Goal: Navigation & Orientation: Find specific page/section

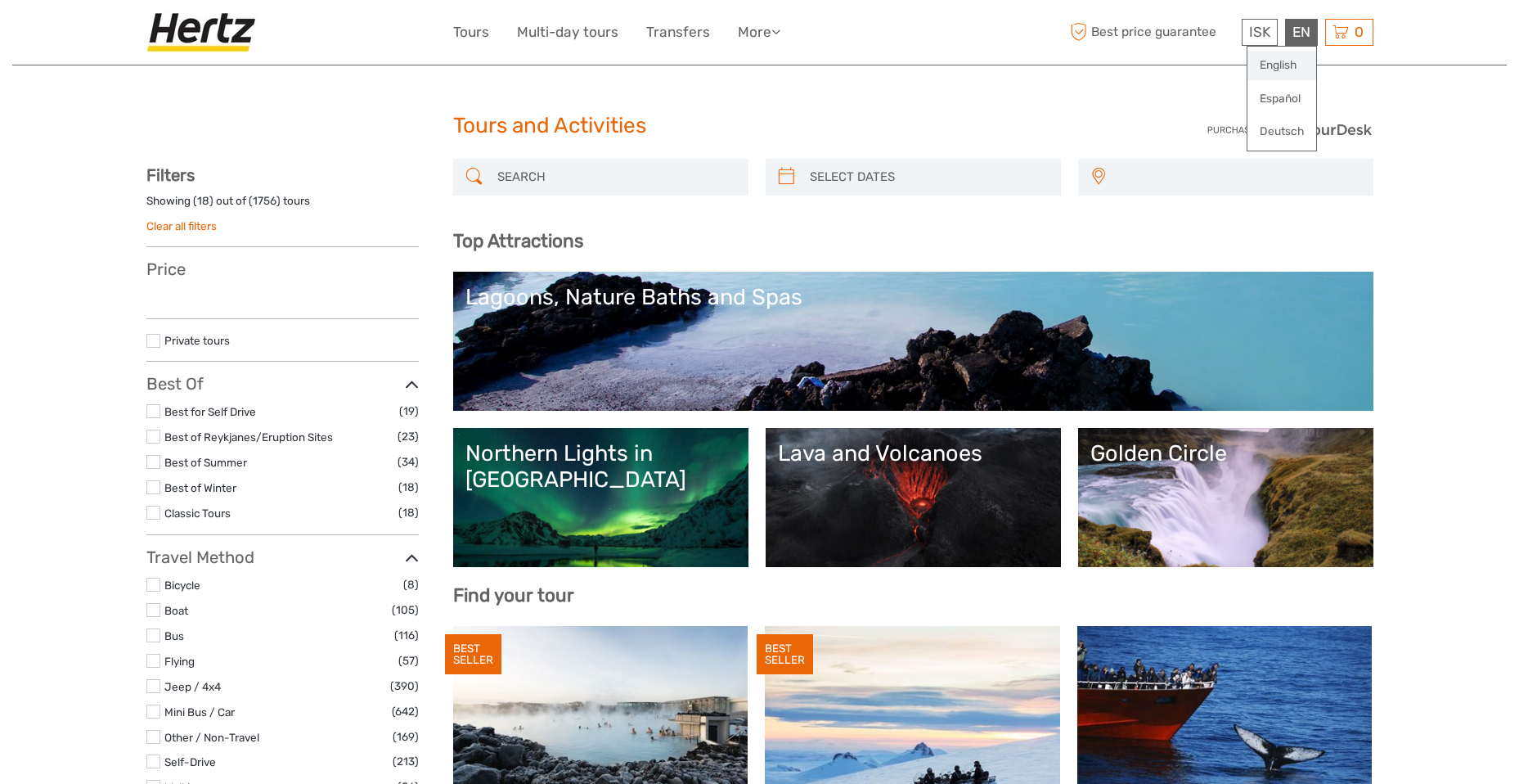
select select
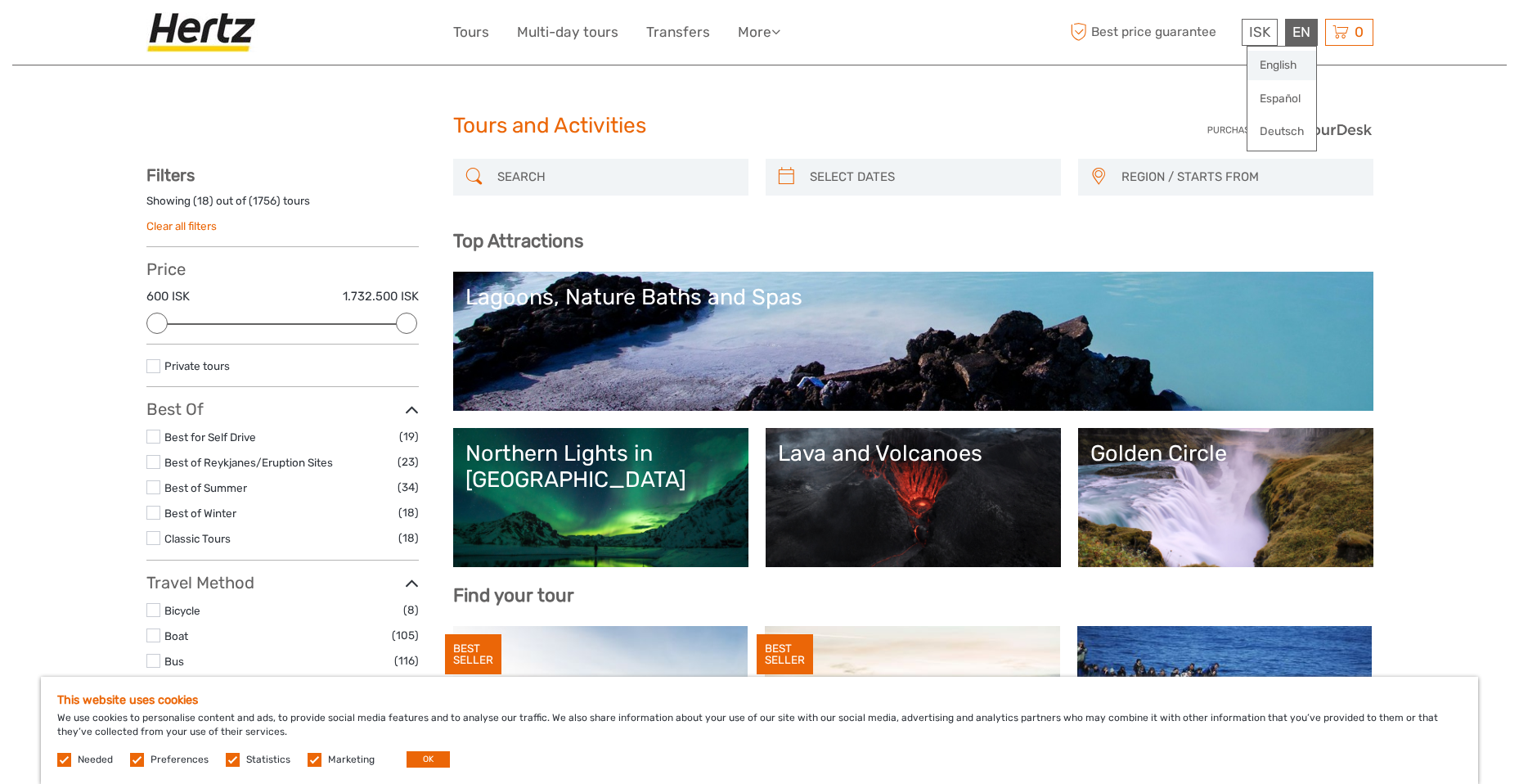
click at [1283, 67] on link "English" at bounding box center [1281, 65] width 69 height 29
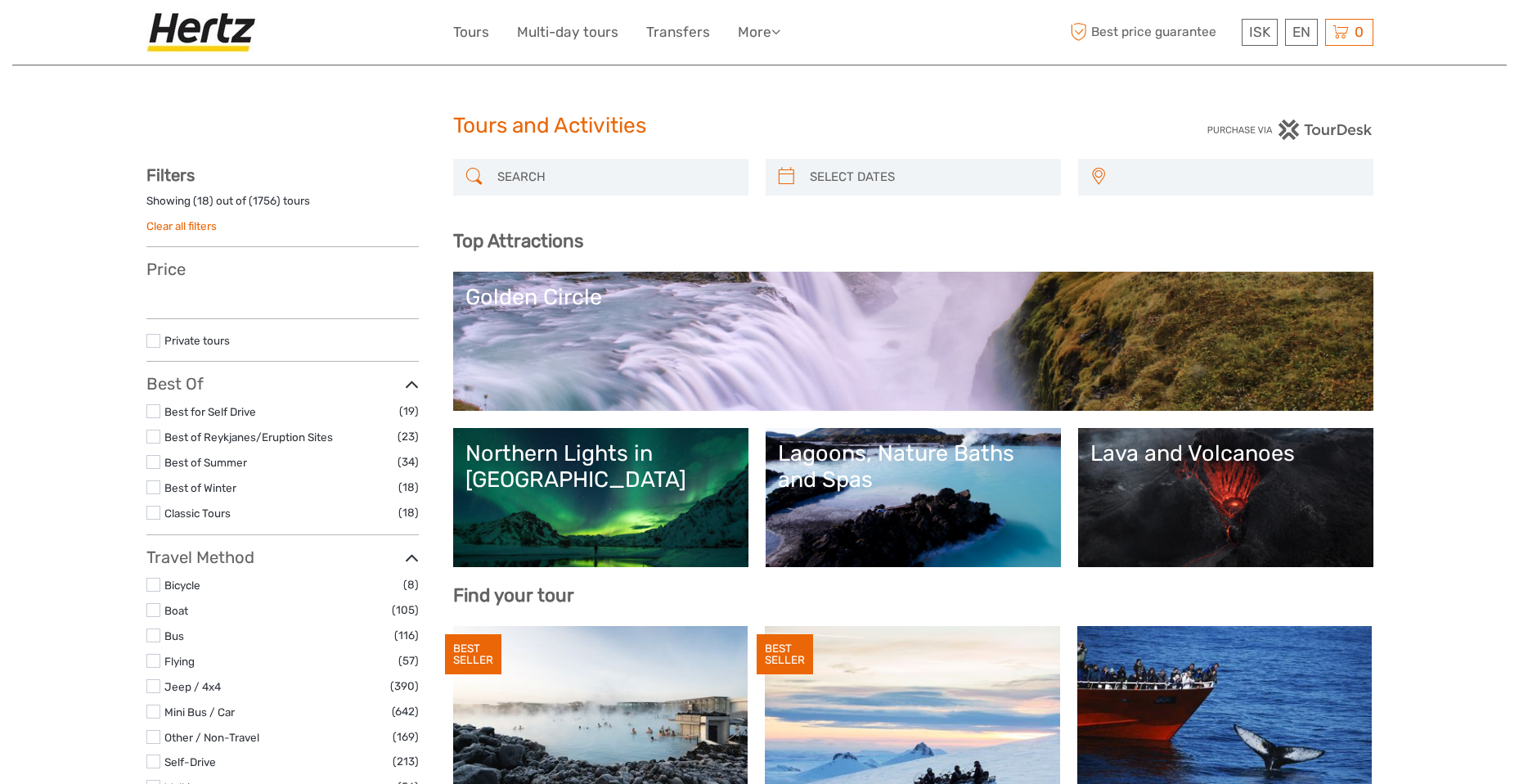
select select
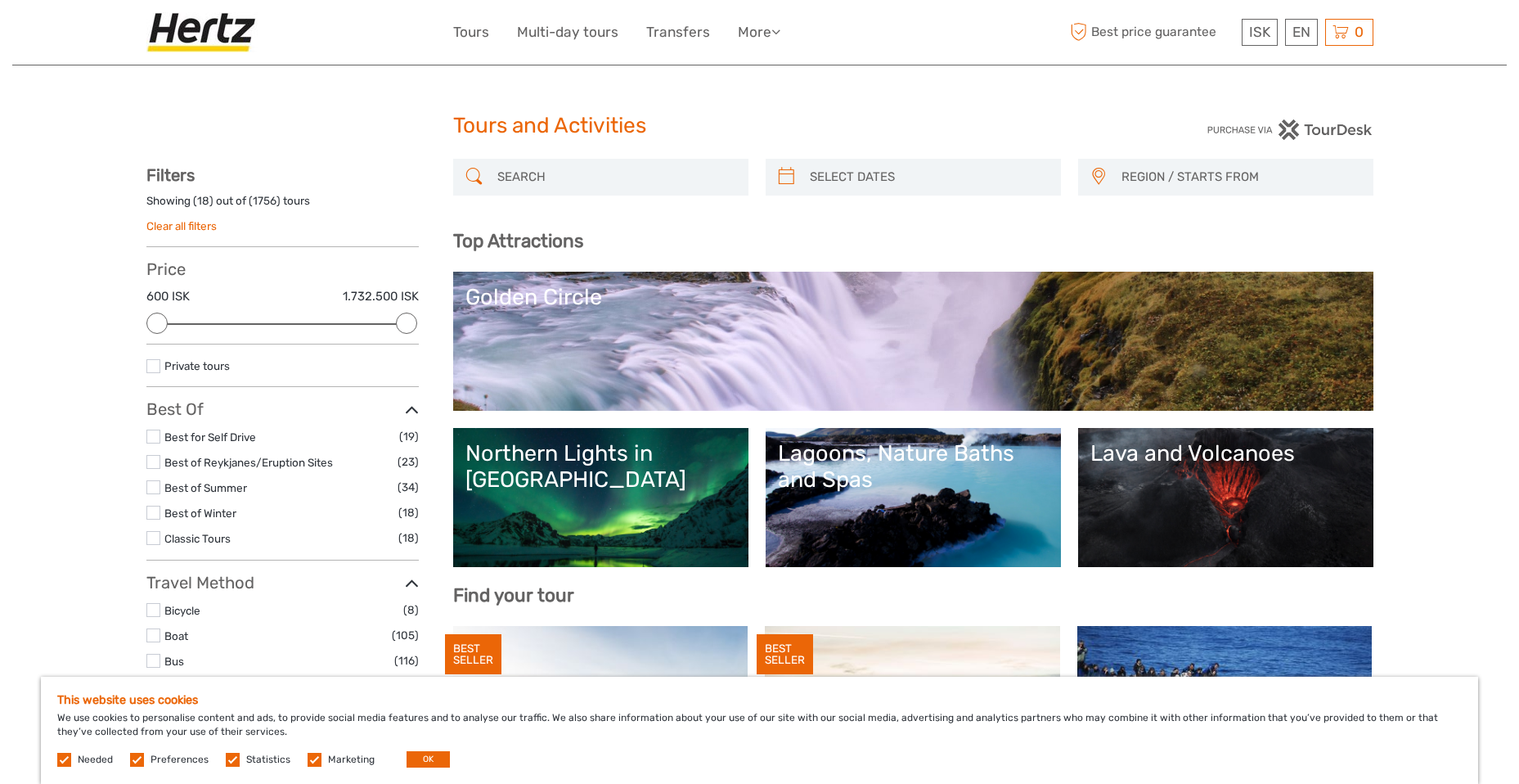
click at [634, 172] on input "search" at bounding box center [615, 177] width 249 height 28
